Goal: Task Accomplishment & Management: Complete application form

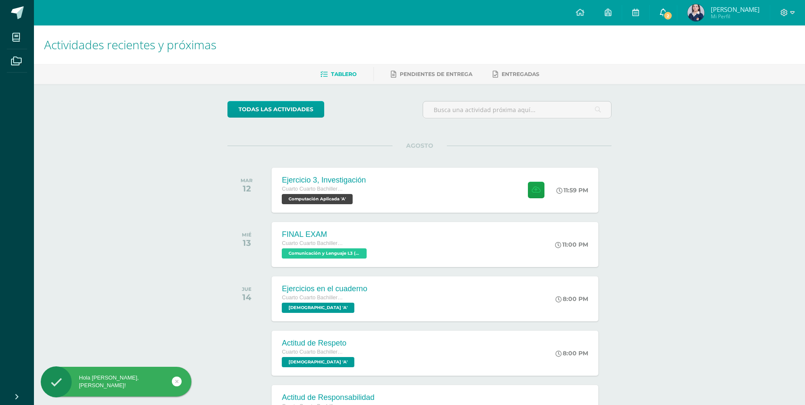
click at [672, 11] on span "2" at bounding box center [667, 15] width 9 height 9
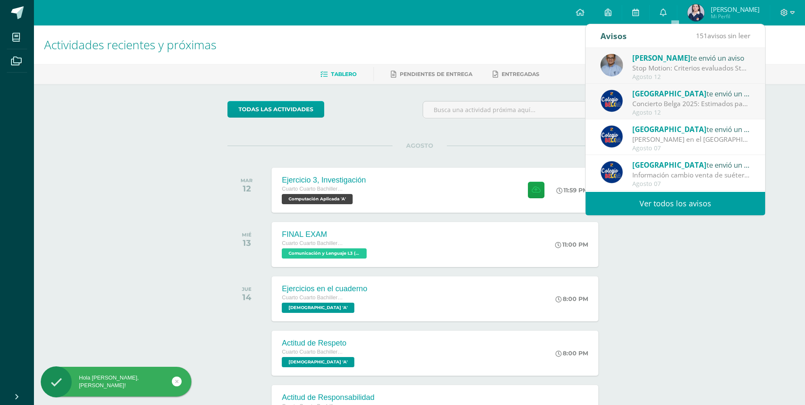
click at [699, 59] on div "[PERSON_NAME] te envió un aviso" at bounding box center [691, 57] width 118 height 11
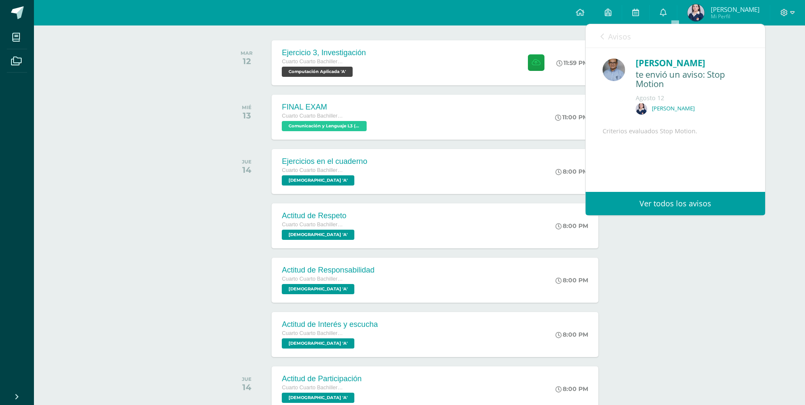
click at [615, 37] on span "Avisos" at bounding box center [619, 36] width 23 height 10
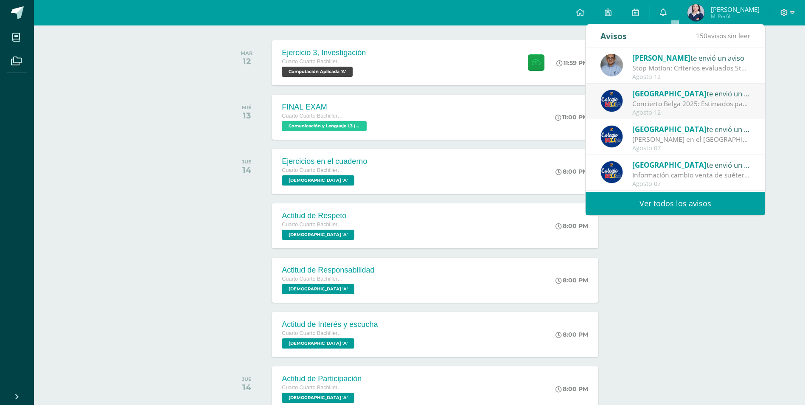
click at [703, 111] on div "Agosto 12" at bounding box center [691, 112] width 118 height 7
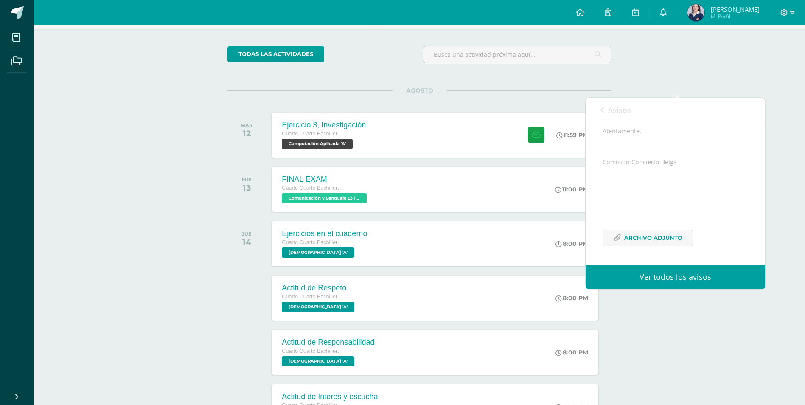
scroll to position [42, 0]
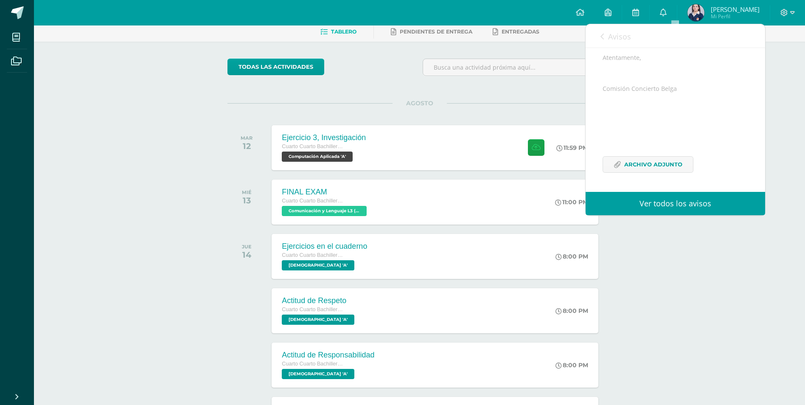
click at [670, 227] on div "Actividades recientes y próximas Tablero Pendientes de entrega Entregadas todas…" at bounding box center [419, 335] width 771 height 704
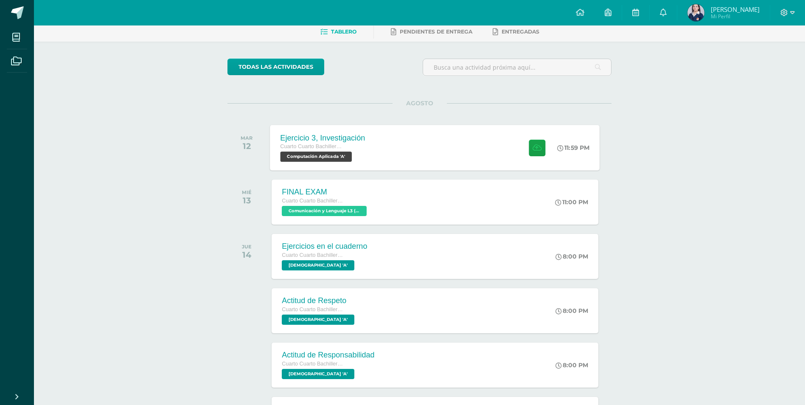
click at [487, 144] on div "Ejercicio 3, Investigación Cuarto Cuarto Bachillerato en Ciencias y Letras con …" at bounding box center [435, 147] width 330 height 45
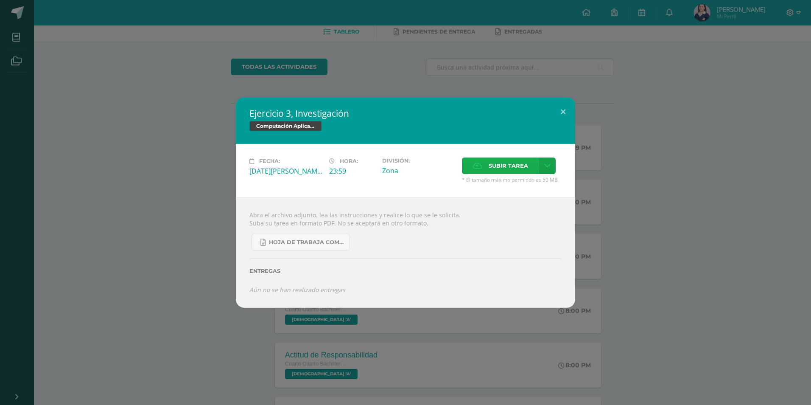
click at [521, 166] on span "Subir tarea" at bounding box center [508, 166] width 39 height 16
click at [0, 0] on input "Subir tarea" at bounding box center [0, 0] width 0 height 0
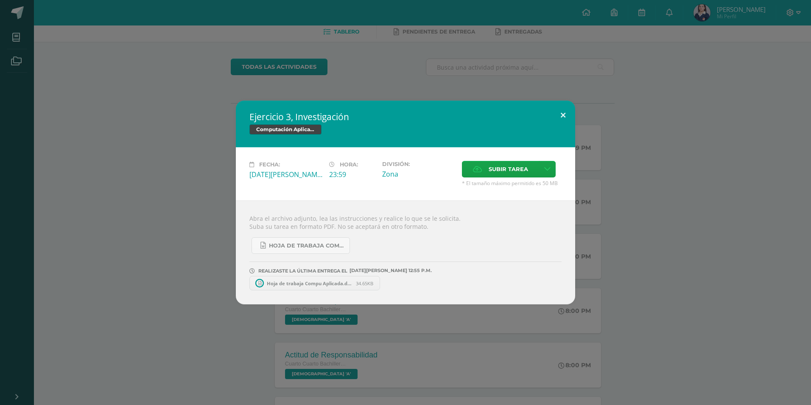
click at [557, 117] on button at bounding box center [563, 115] width 24 height 29
